Goal: Transaction & Acquisition: Download file/media

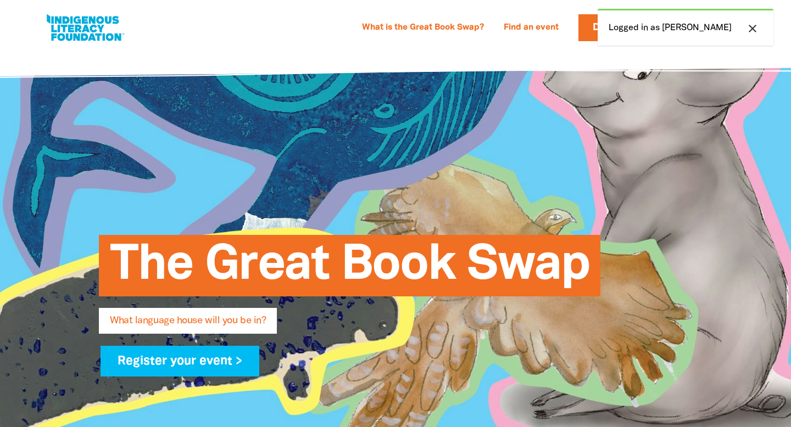
select select "primary-school"
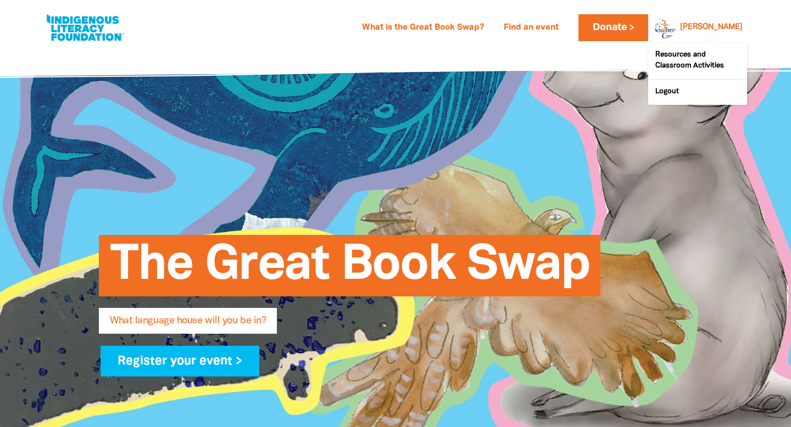
click at [676, 29] on div at bounding box center [662, 27] width 26 height 26
click at [741, 25] on link "[PERSON_NAME]" at bounding box center [711, 28] width 63 height 8
click at [663, 50] on link "Resources and Classroom Activities" at bounding box center [697, 61] width 99 height 36
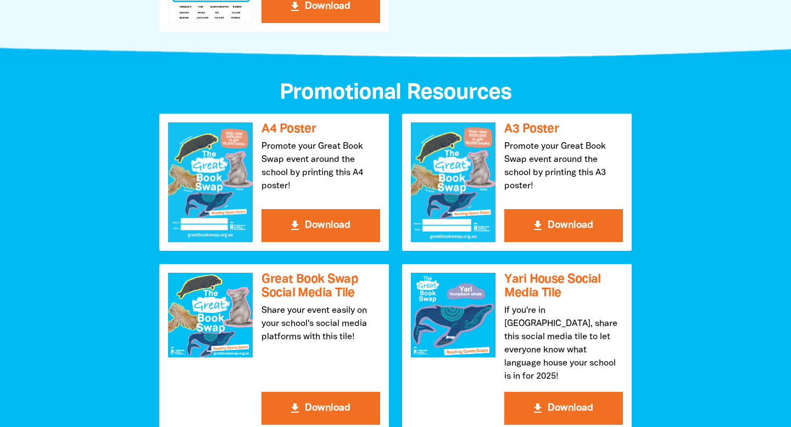
scroll to position [1109, 0]
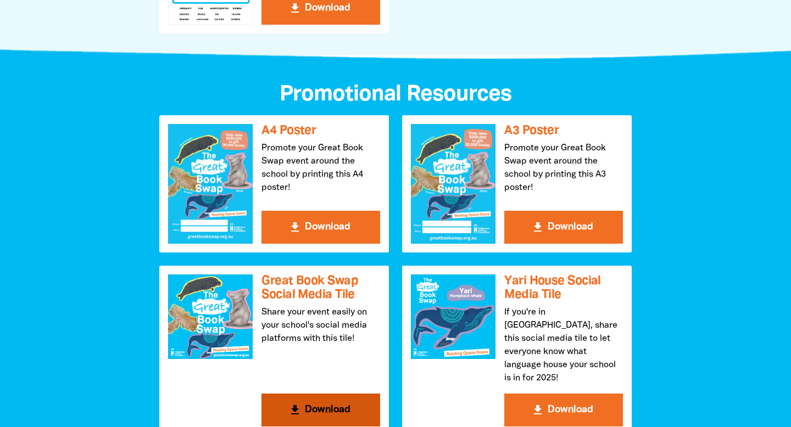
click at [211, 275] on div at bounding box center [210, 317] width 85 height 85
click at [310, 394] on button "get_app Download" at bounding box center [321, 410] width 119 height 33
